Goal: Transaction & Acquisition: Purchase product/service

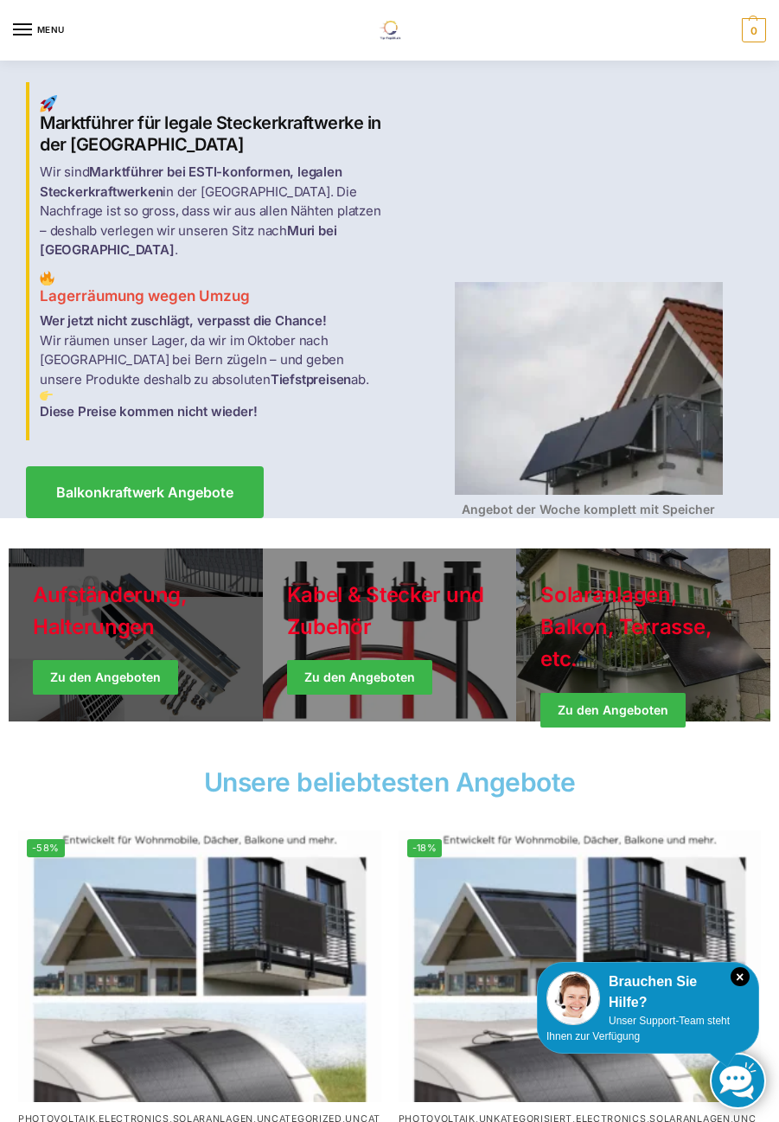
click at [141, 661] on link "Holiday Style" at bounding box center [136, 634] width 254 height 173
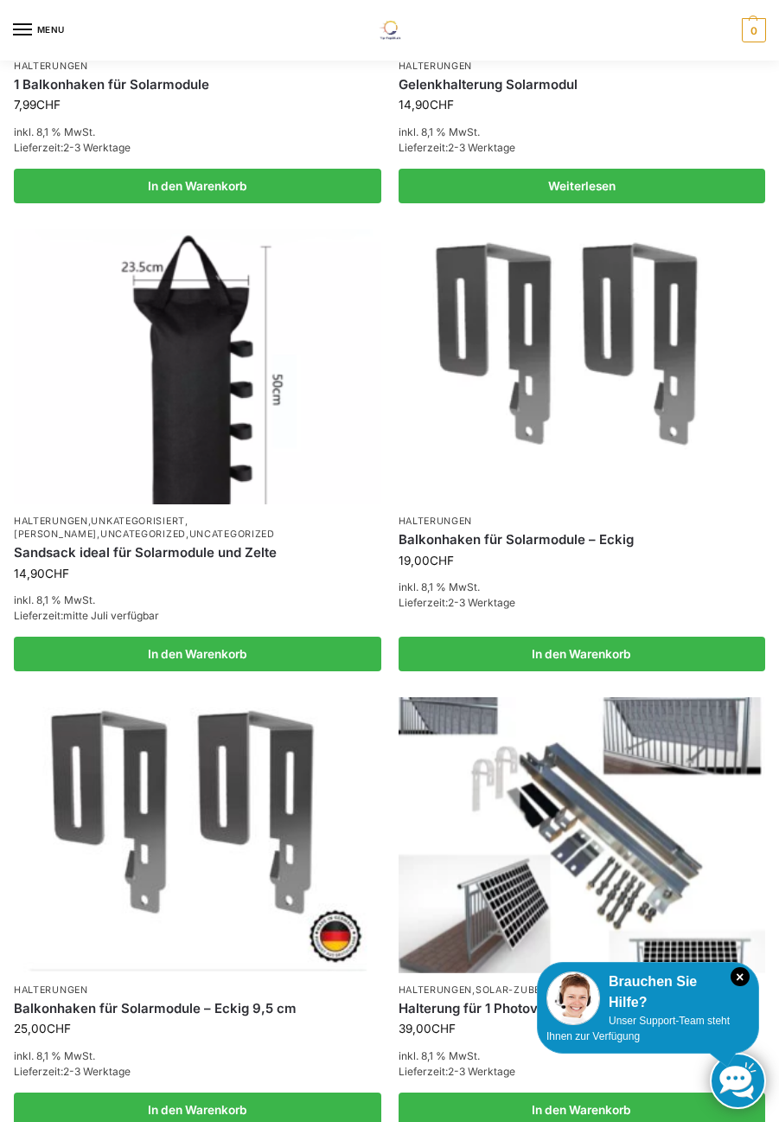
scroll to position [1384, 0]
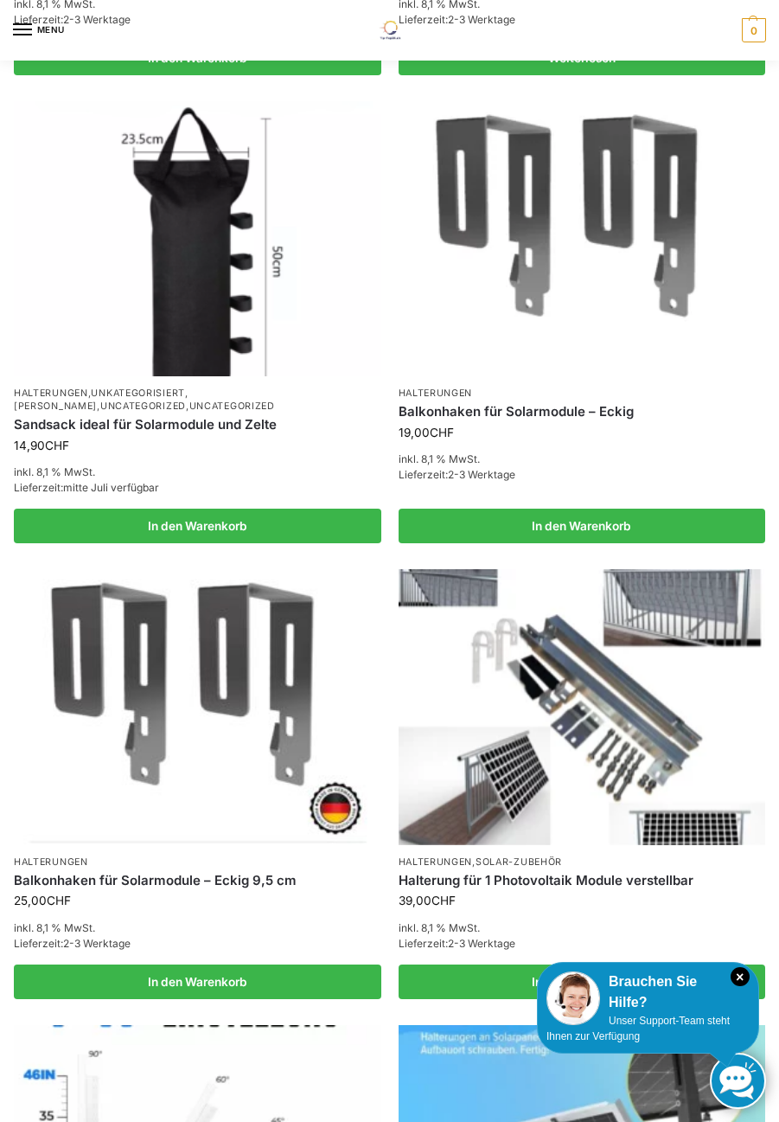
click at [511, 801] on img at bounding box center [583, 706] width 368 height 275
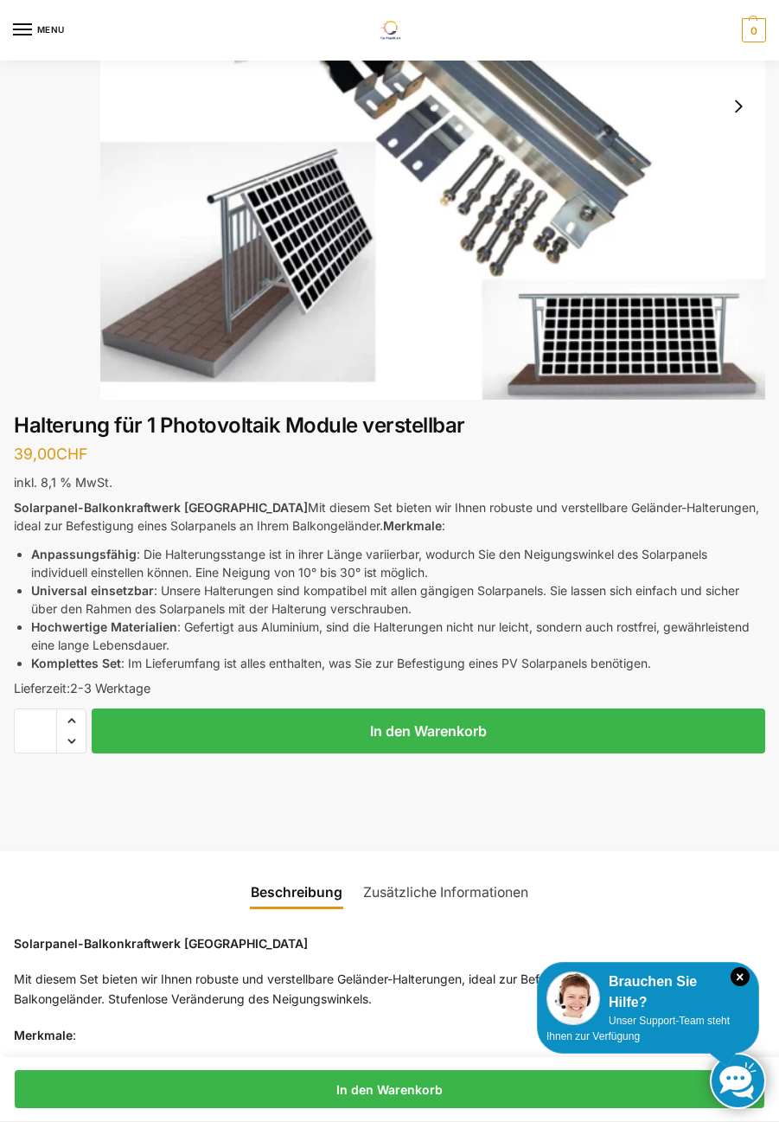
scroll to position [173, 0]
